Goal: Task Accomplishment & Management: Manage account settings

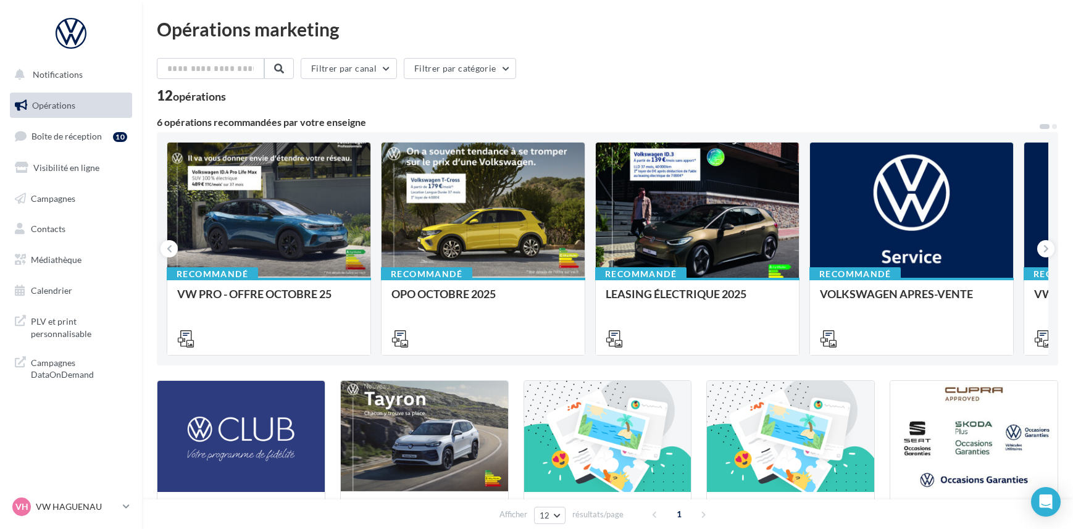
click at [62, 135] on span "Boîte de réception" at bounding box center [66, 136] width 70 height 10
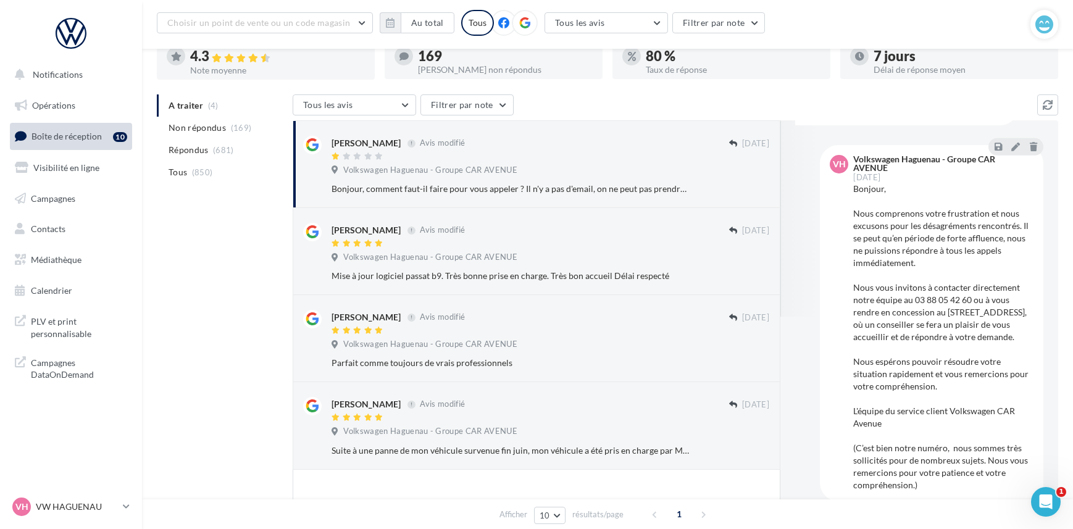
scroll to position [88, 0]
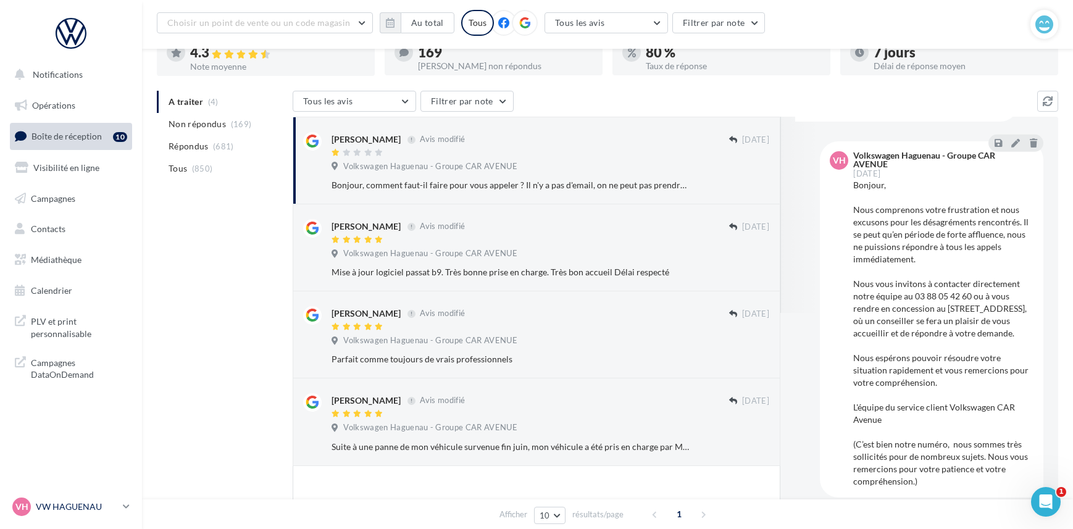
click at [88, 502] on p "VW HAGUENAU" at bounding box center [77, 507] width 82 height 12
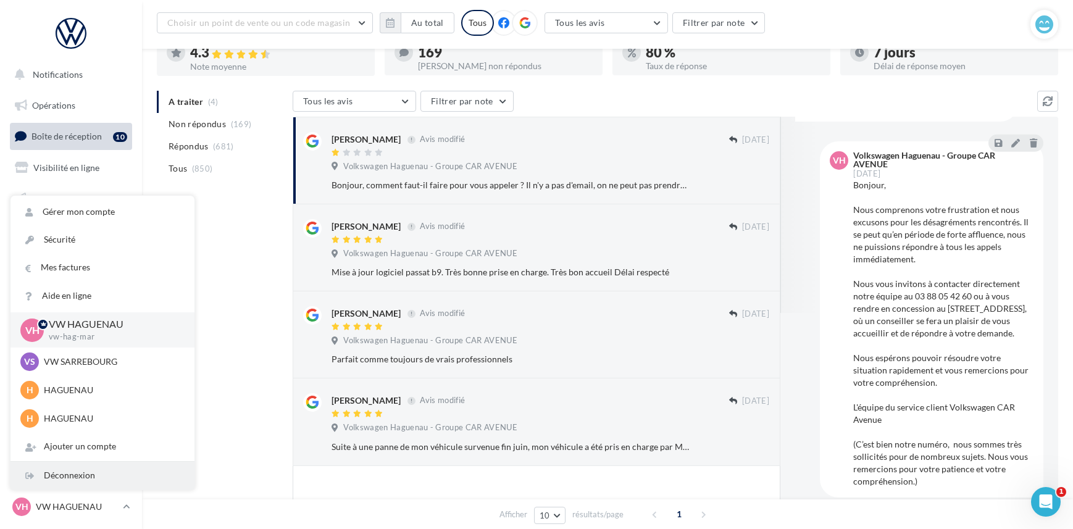
click at [86, 468] on div "Déconnexion" at bounding box center [102, 476] width 184 height 28
